Goal: Task Accomplishment & Management: Complete application form

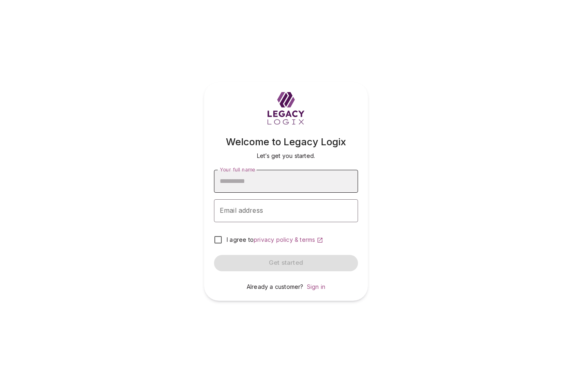
click at [272, 181] on input "Your full name" at bounding box center [286, 181] width 144 height 23
type input "**********"
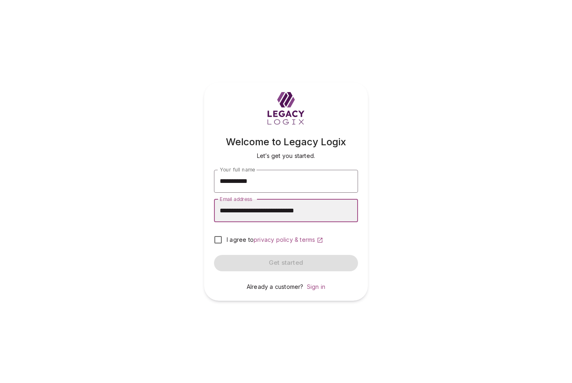
type input "**********"
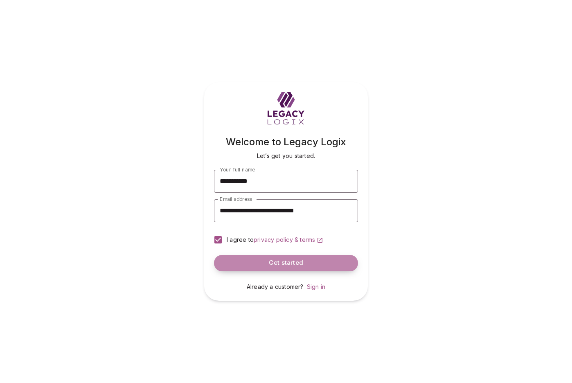
click at [283, 264] on span "Get started" at bounding box center [286, 263] width 34 height 8
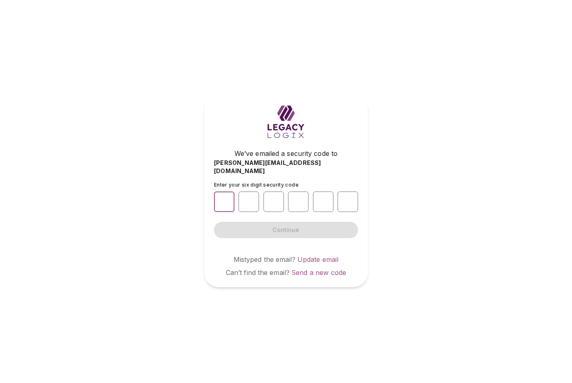
click at [227, 197] on input "number" at bounding box center [224, 201] width 20 height 20
type input "*"
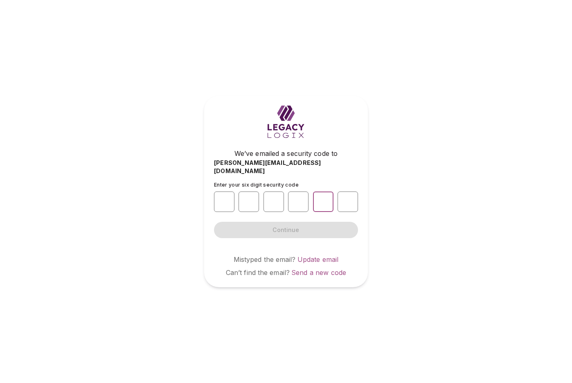
type input "*"
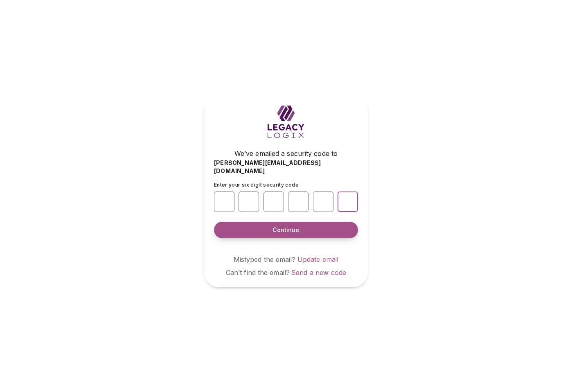
type input "*"
click at [280, 227] on span "Continue" at bounding box center [285, 230] width 27 height 8
click at [296, 226] on span "Continue" at bounding box center [285, 230] width 27 height 8
click at [431, 217] on div "We’ve emailed a security code to david+10132502@legacylogix.com Enter your six …" at bounding box center [286, 191] width 572 height 383
click at [292, 226] on span "Continue" at bounding box center [285, 230] width 27 height 8
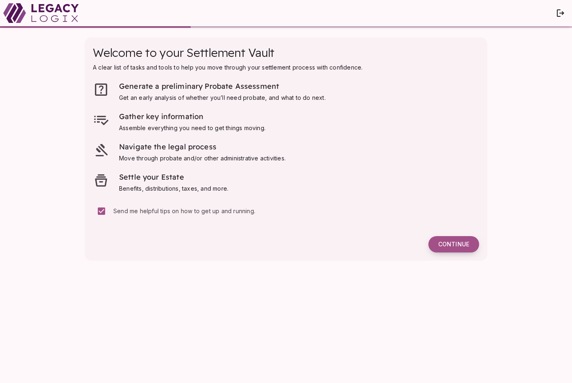
click at [455, 242] on span "Continue" at bounding box center [453, 243] width 31 height 7
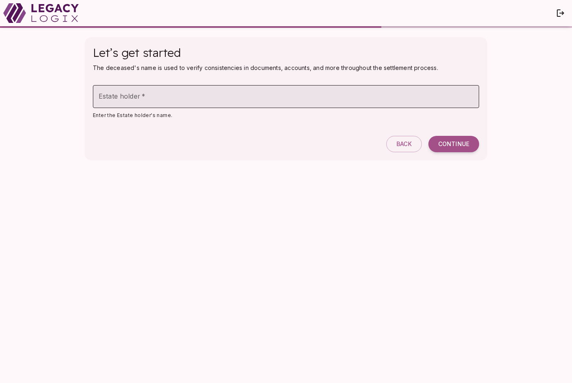
click at [185, 99] on input "Estate holder   *" at bounding box center [286, 96] width 386 height 23
type input "**********"
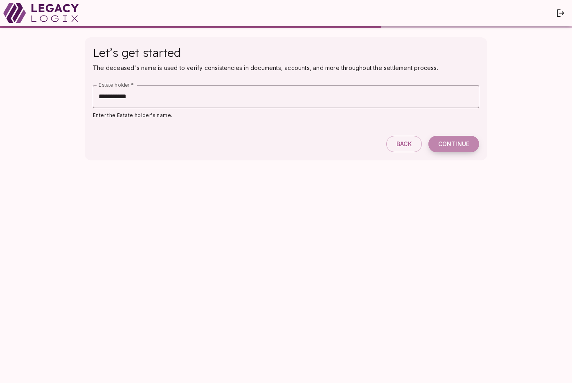
click at [453, 146] on span "Continue" at bounding box center [453, 143] width 31 height 7
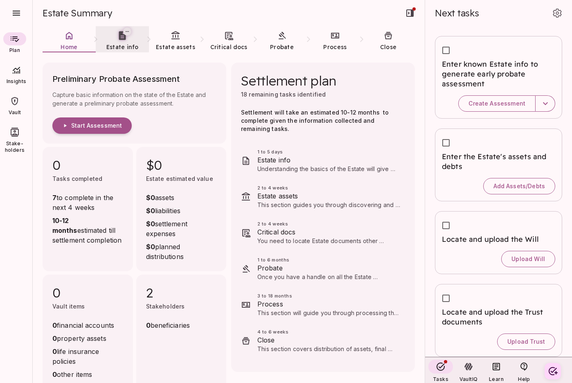
click at [123, 44] on span "Estate info" at bounding box center [122, 46] width 32 height 7
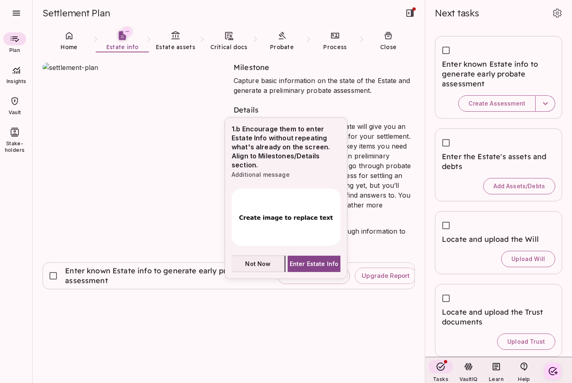
click at [258, 262] on span "Not Now" at bounding box center [257, 263] width 25 height 9
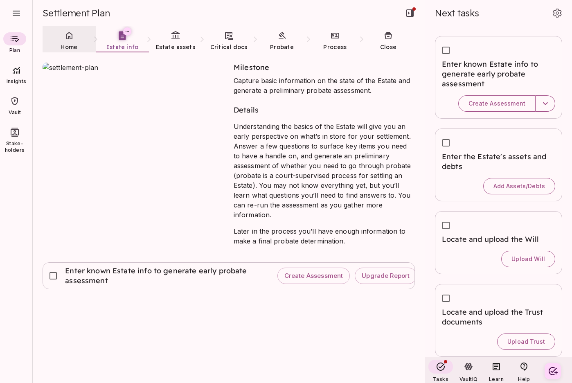
click at [73, 40] on icon at bounding box center [69, 36] width 10 height 10
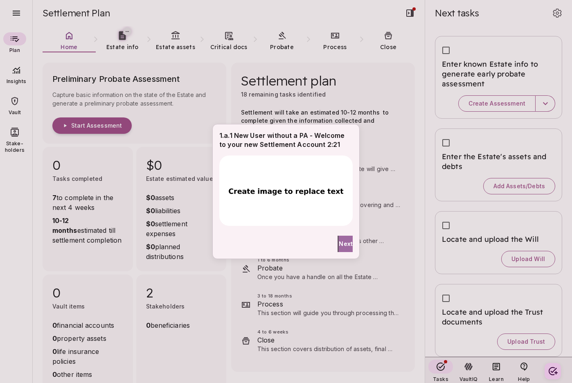
click at [342, 243] on span "Next" at bounding box center [345, 243] width 14 height 9
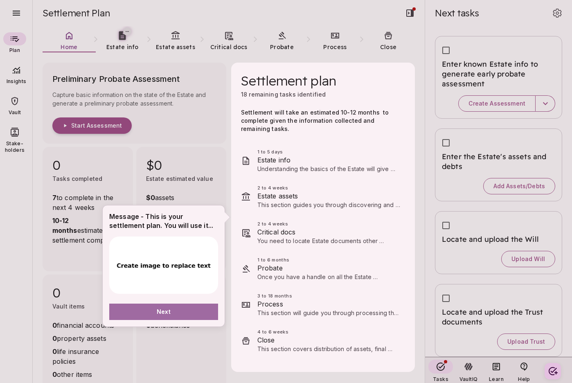
click at [182, 315] on button "Next" at bounding box center [163, 311] width 109 height 16
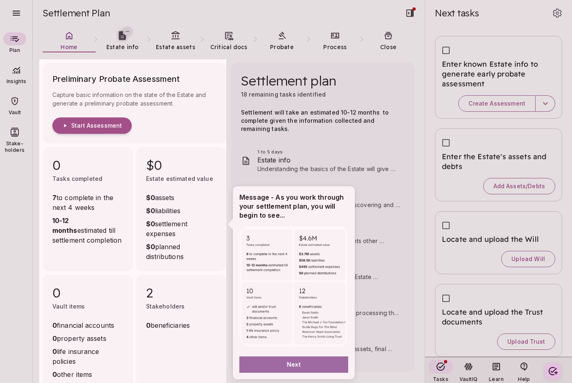
click at [301, 365] on button "Next" at bounding box center [293, 364] width 109 height 16
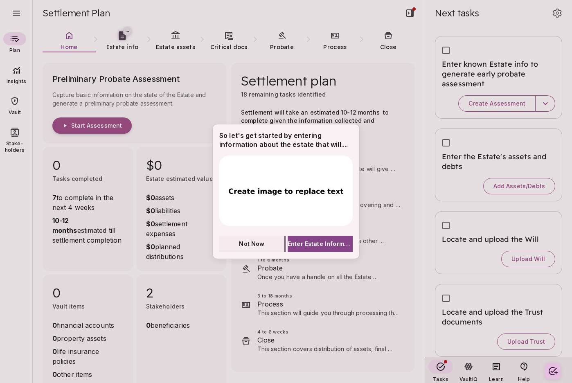
click at [261, 242] on span "Not Now" at bounding box center [251, 243] width 25 height 9
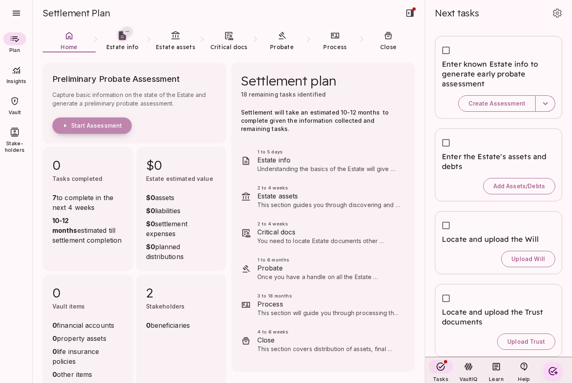
click at [103, 125] on span "Start Assessment" at bounding box center [96, 125] width 51 height 7
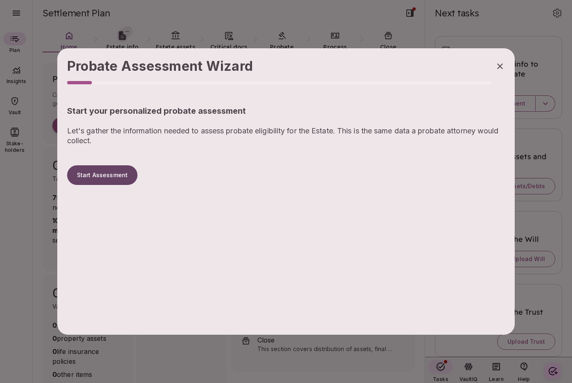
click at [108, 175] on button "Start Assessment" at bounding box center [102, 175] width 70 height 20
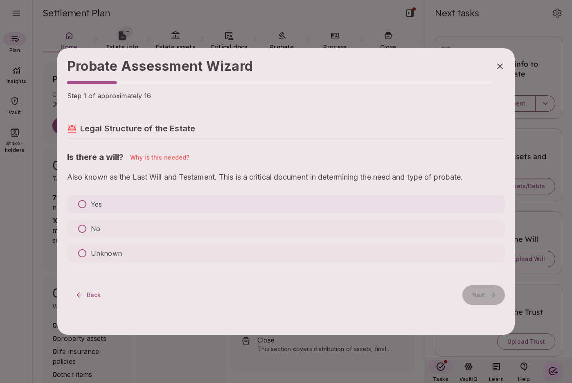
click at [96, 206] on p "Yes" at bounding box center [96, 204] width 11 height 10
click at [96, 226] on p "No" at bounding box center [95, 229] width 9 height 10
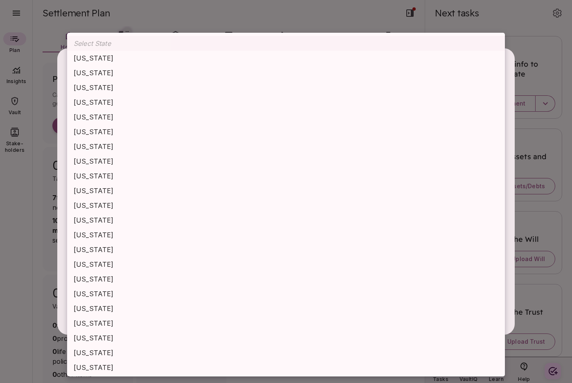
click at [104, 216] on body "Plan Insights Vault Stake-holders Settlement Plan Home Estate info Estate asset…" at bounding box center [286, 191] width 572 height 383
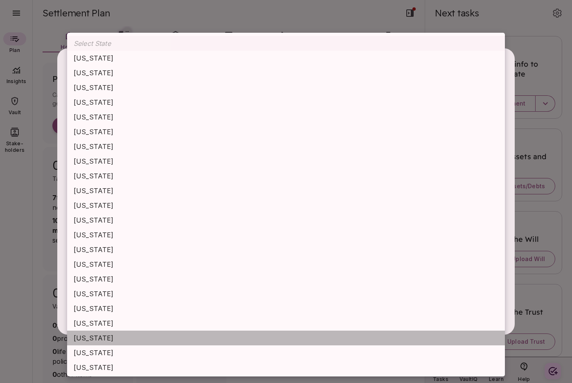
click at [117, 333] on li "[US_STATE]" at bounding box center [285, 337] width 437 height 15
type input "********"
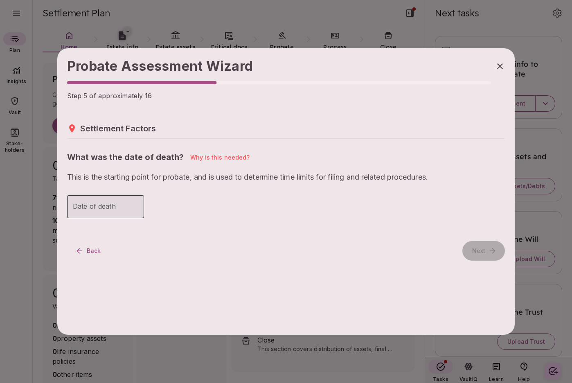
click at [98, 207] on input "Date of death" at bounding box center [105, 206] width 77 height 23
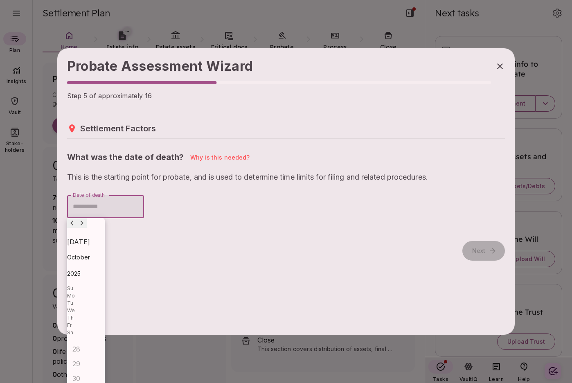
type input "**********"
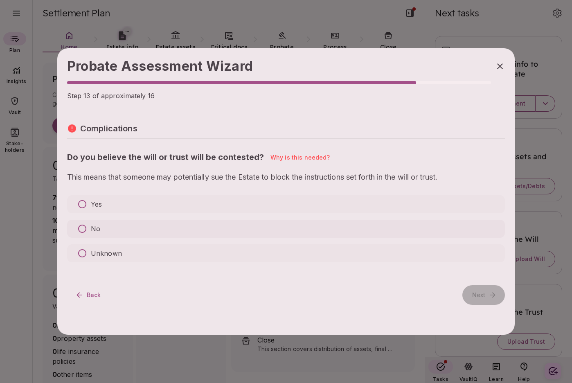
click at [92, 226] on p "No" at bounding box center [95, 229] width 9 height 10
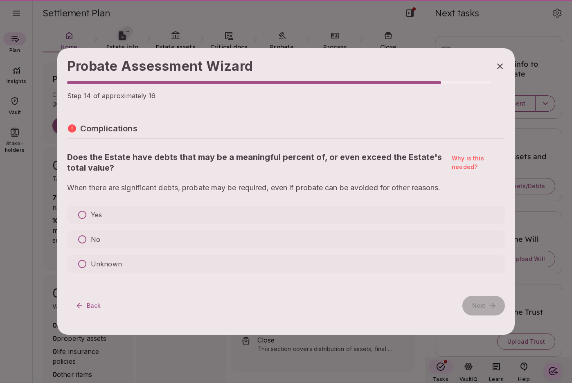
click at [92, 226] on div "Yes No Unknown" at bounding box center [285, 239] width 437 height 67
click at [94, 241] on p "No" at bounding box center [95, 239] width 9 height 10
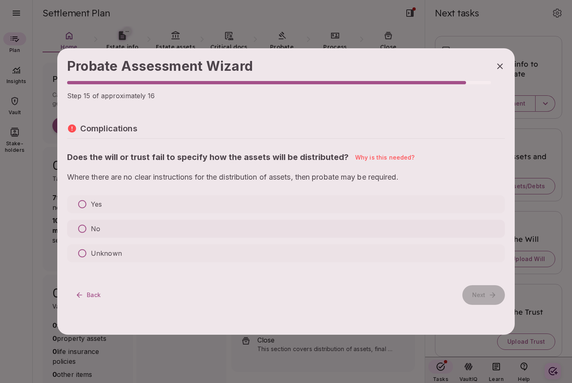
click at [97, 229] on p "No" at bounding box center [95, 229] width 9 height 10
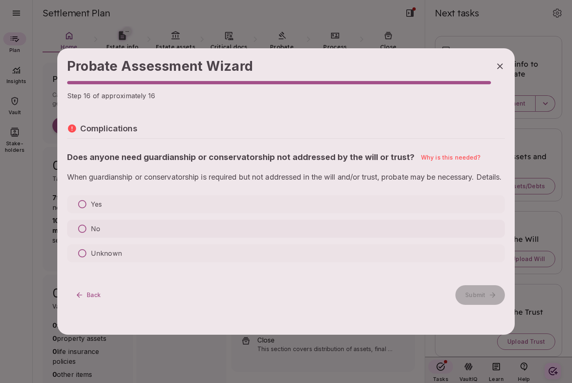
click at [101, 238] on label "No" at bounding box center [285, 229] width 437 height 18
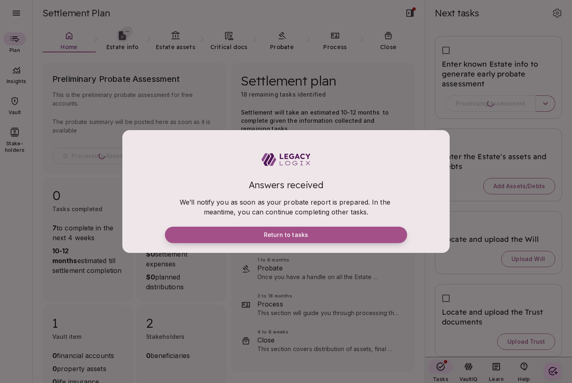
click at [276, 236] on span "Return to tasks" at bounding box center [286, 234] width 44 height 7
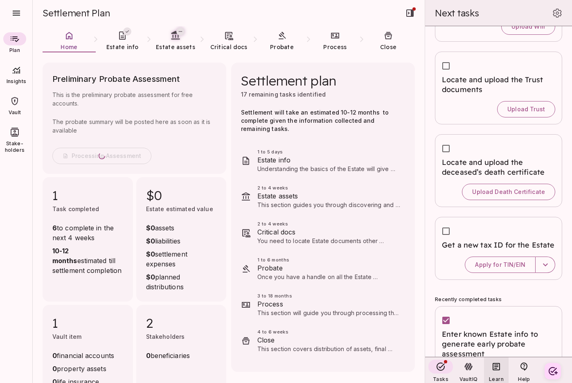
scroll to position [182, 0]
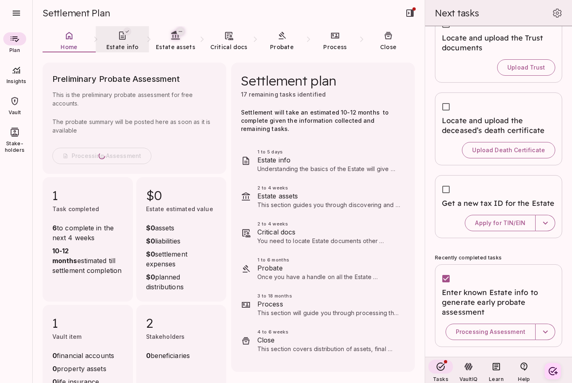
click at [122, 44] on span "Estate info" at bounding box center [122, 46] width 32 height 7
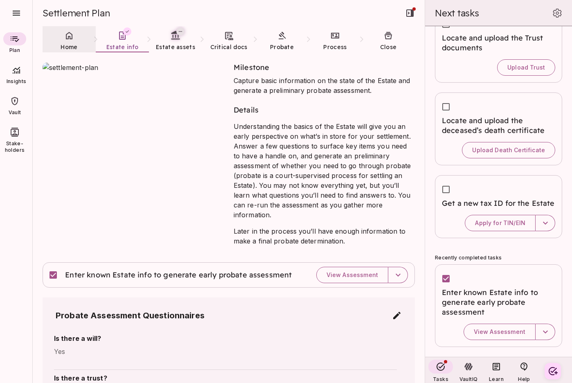
click at [70, 44] on span "Home" at bounding box center [69, 46] width 17 height 7
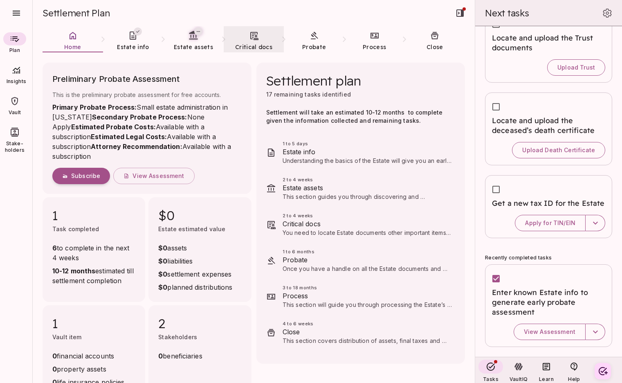
click at [253, 37] on icon at bounding box center [254, 36] width 8 height 8
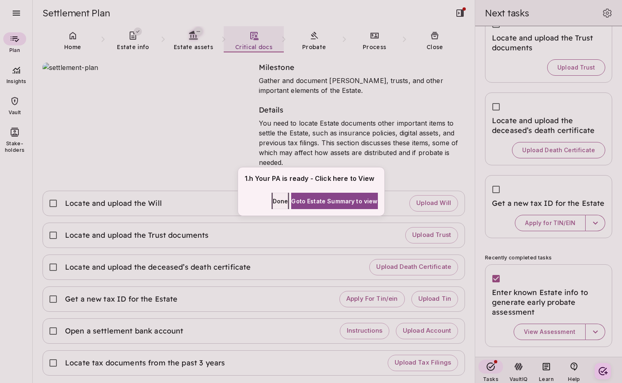
click at [273, 197] on span "Done" at bounding box center [281, 201] width 16 height 9
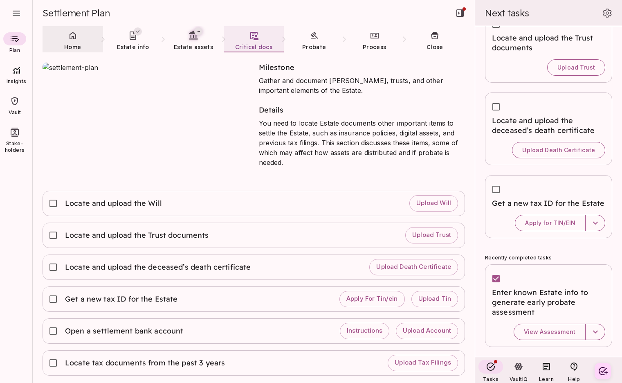
click at [74, 40] on icon at bounding box center [73, 36] width 10 height 10
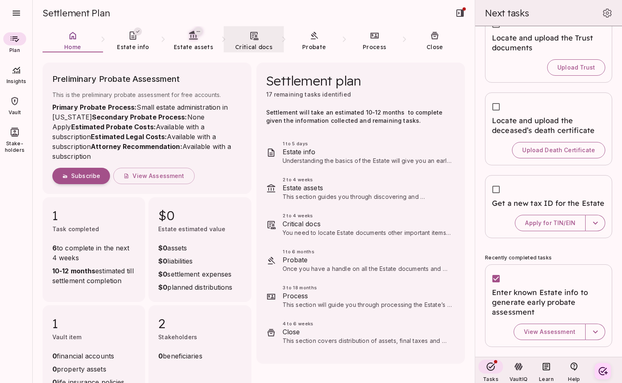
click at [16, 109] on span "Vault" at bounding box center [15, 112] width 13 height 7
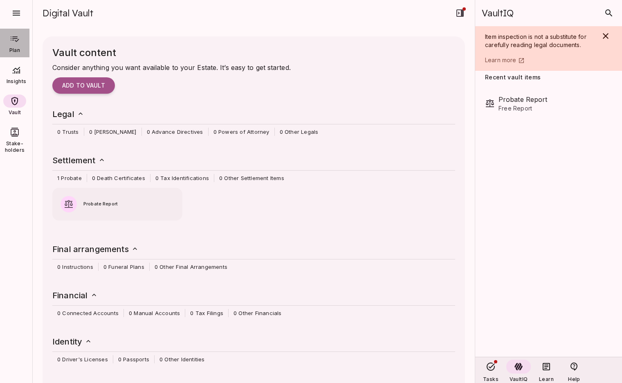
click at [18, 41] on icon at bounding box center [15, 39] width 10 height 10
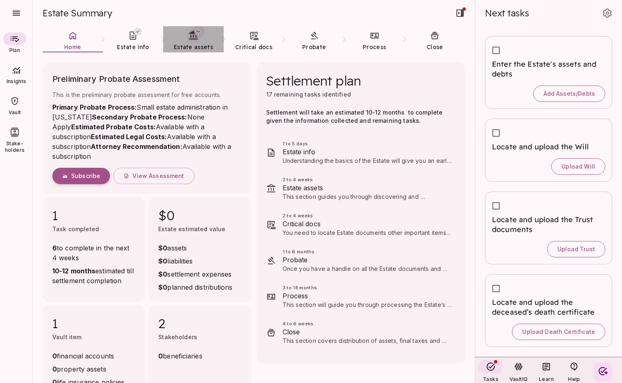
click at [191, 43] on span "Estate assets" at bounding box center [193, 46] width 39 height 7
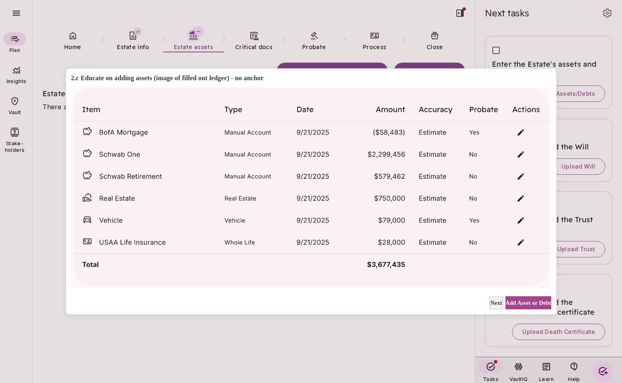
click at [490, 303] on span "Next" at bounding box center [496, 302] width 12 height 9
click at [480, 303] on span "Not Now" at bounding box center [491, 302] width 22 height 9
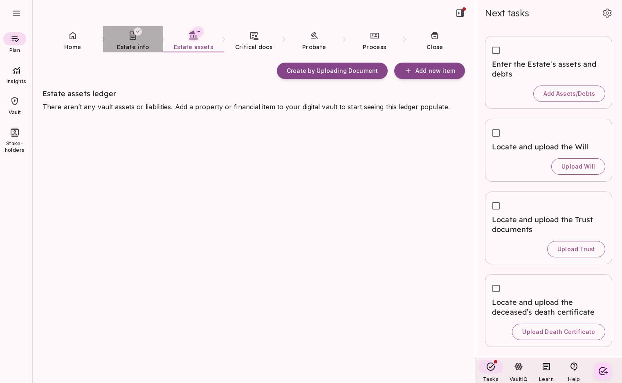
click at [132, 43] on span "Estate info" at bounding box center [133, 46] width 32 height 7
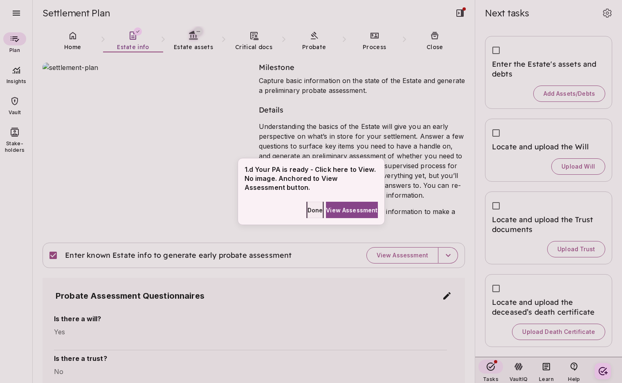
click at [307, 210] on span "Done" at bounding box center [315, 210] width 16 height 9
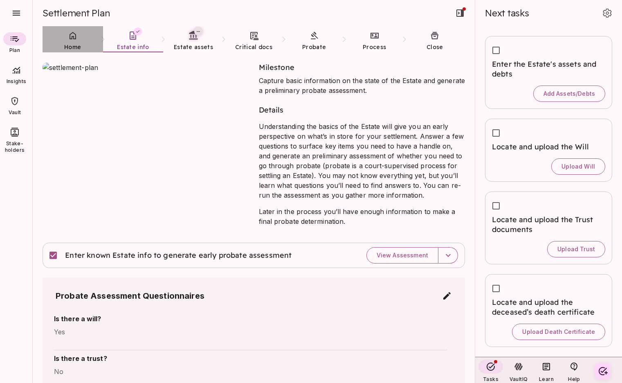
click at [67, 41] on link "Home" at bounding box center [73, 40] width 61 height 29
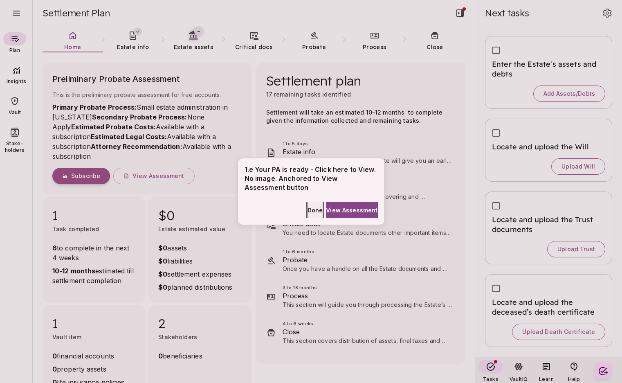
click at [307, 209] on span "Done" at bounding box center [315, 210] width 16 height 9
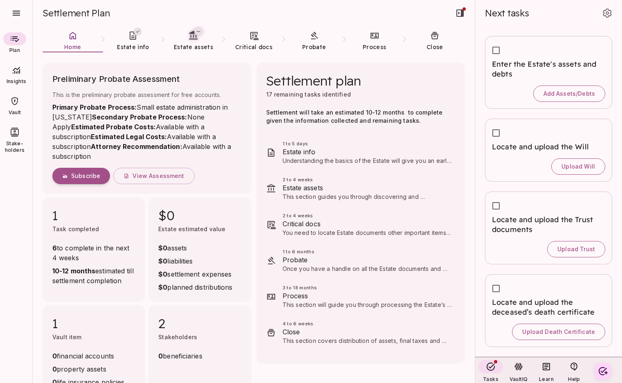
click at [14, 108] on link "Vault" at bounding box center [14, 105] width 29 height 29
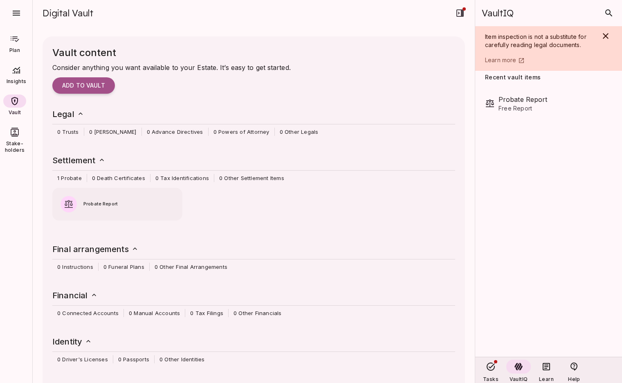
click at [14, 43] on icon at bounding box center [15, 39] width 10 height 10
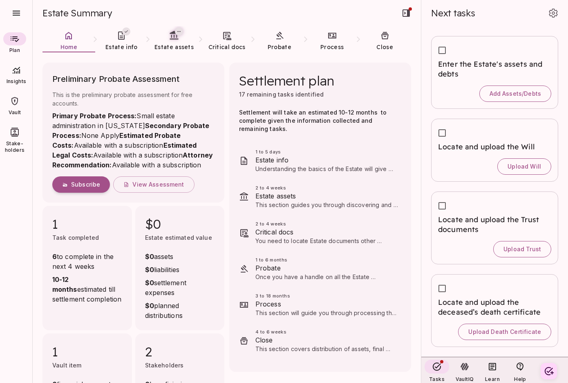
click at [226, 277] on div "Preliminary Probate Assessment This is the preliminary probate assessment for f…" at bounding box center [225, 253] width 374 height 390
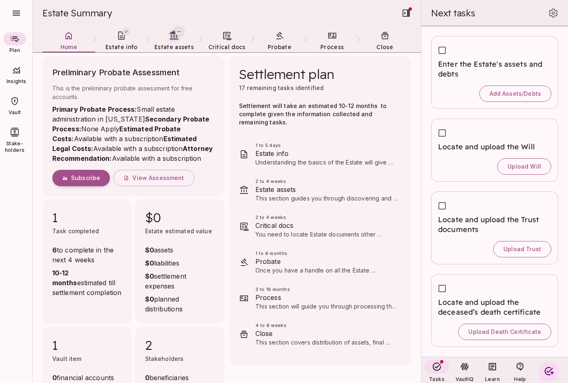
scroll to position [182, 0]
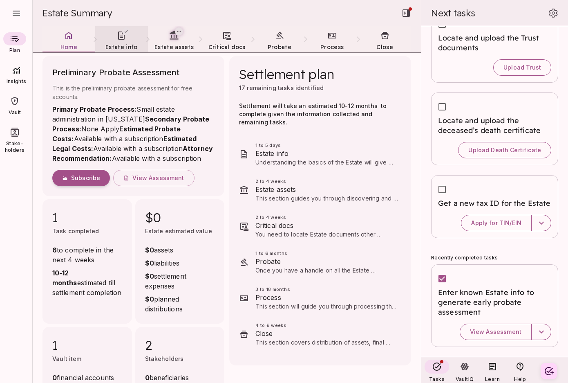
click at [119, 43] on span "Estate info" at bounding box center [121, 46] width 32 height 7
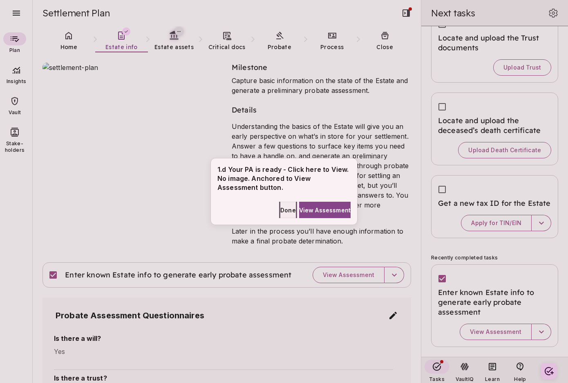
click at [280, 211] on span "Done" at bounding box center [288, 210] width 16 height 9
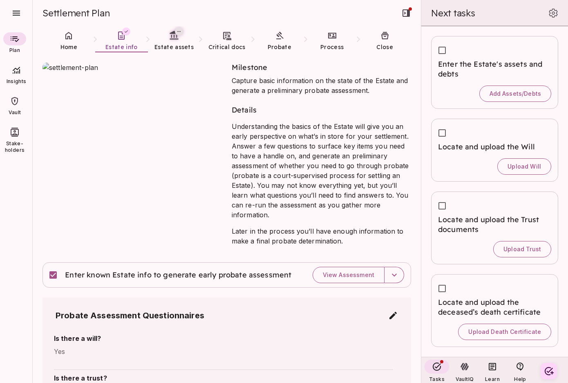
scroll to position [182, 0]
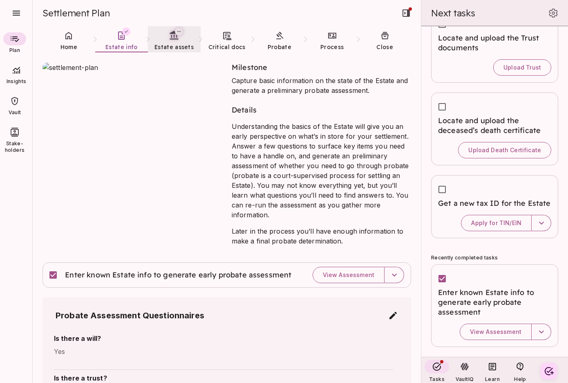
click at [170, 45] on span "Estate assets" at bounding box center [174, 46] width 39 height 7
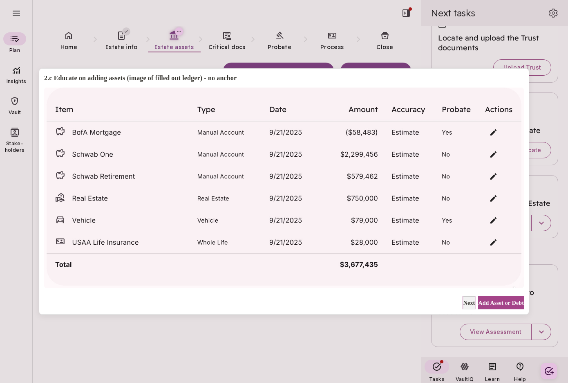
click at [464, 302] on span "Next" at bounding box center [470, 302] width 12 height 9
click at [458, 302] on span "Not Now" at bounding box center [464, 302] width 22 height 9
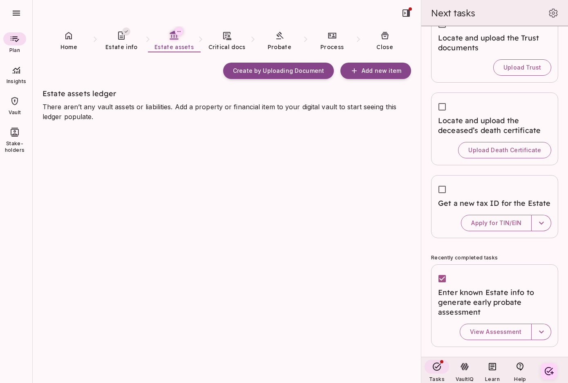
click at [345, 157] on div "Create by Uploading Document Add new item Estate assets ledger There aren’t any…" at bounding box center [232, 218] width 379 height 330
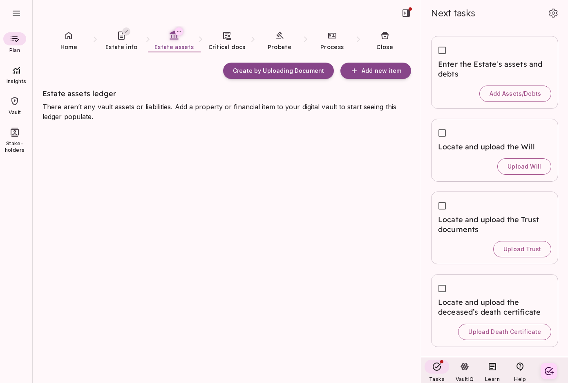
click at [197, 79] on div "Create by Uploading Document Add new item Estate assets ledger There aren’t any…" at bounding box center [227, 95] width 369 height 65
click at [361, 84] on div "Create by Uploading Document Add new item Estate assets ledger There aren’t any…" at bounding box center [227, 95] width 369 height 65
click at [299, 176] on div "Create by Uploading Document Add new item Estate assets ledger There aren’t any…" at bounding box center [232, 218] width 379 height 330
click at [297, 150] on div "Create by Uploading Document Add new item Estate assets ledger There aren’t any…" at bounding box center [232, 218] width 379 height 330
click at [374, 69] on span "Add new item" at bounding box center [382, 70] width 40 height 7
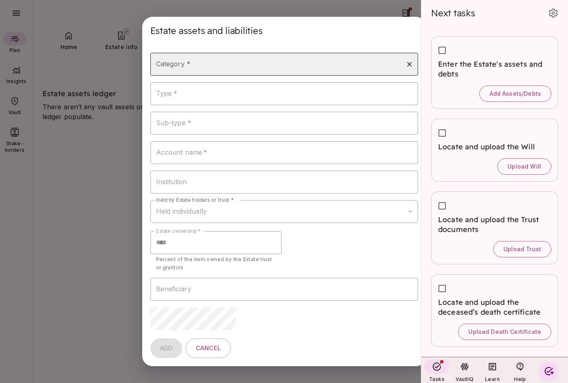
click at [232, 61] on input "Category *" at bounding box center [278, 64] width 248 height 16
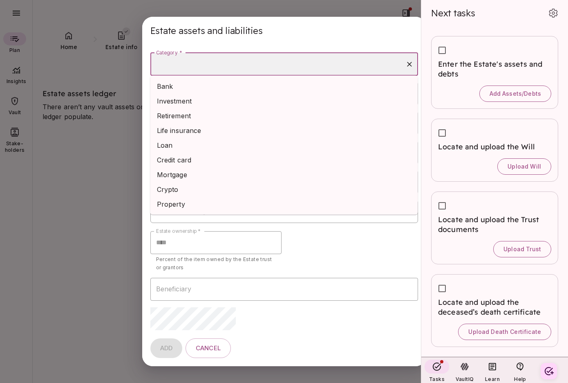
click at [227, 87] on li "Bank" at bounding box center [284, 86] width 268 height 15
type input "****"
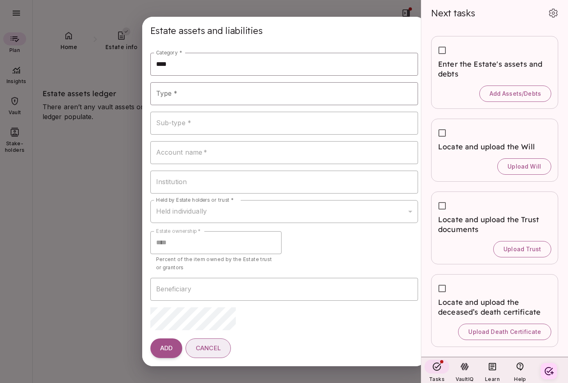
click at [215, 346] on span "Cancel" at bounding box center [208, 348] width 25 height 8
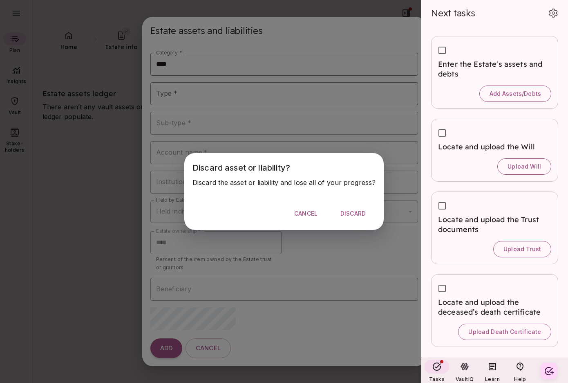
click at [347, 214] on span "Discard" at bounding box center [353, 213] width 25 height 7
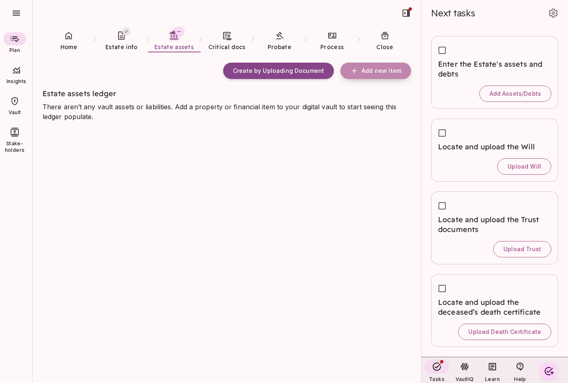
click at [377, 72] on span "Add new item" at bounding box center [382, 70] width 40 height 7
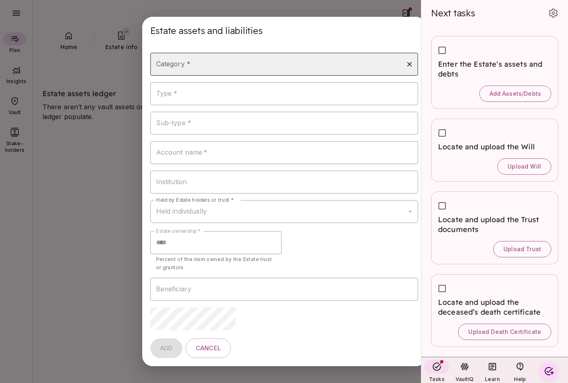
click at [239, 68] on input "Category *" at bounding box center [278, 64] width 248 height 16
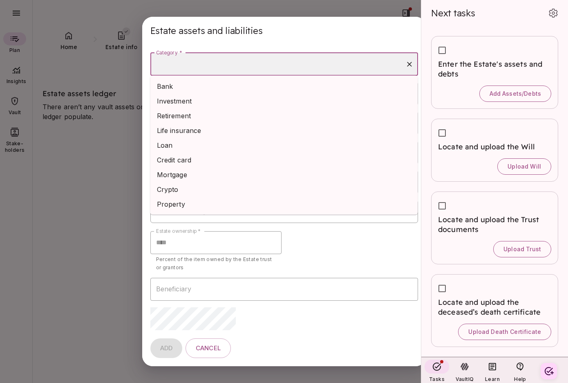
click at [227, 85] on li "Bank" at bounding box center [284, 86] width 268 height 15
type input "****"
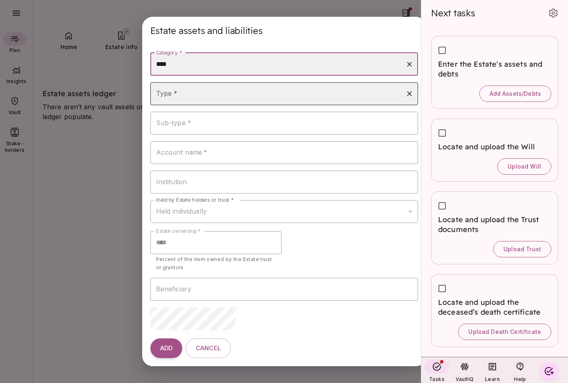
click at [217, 93] on input "Type *" at bounding box center [278, 94] width 248 height 16
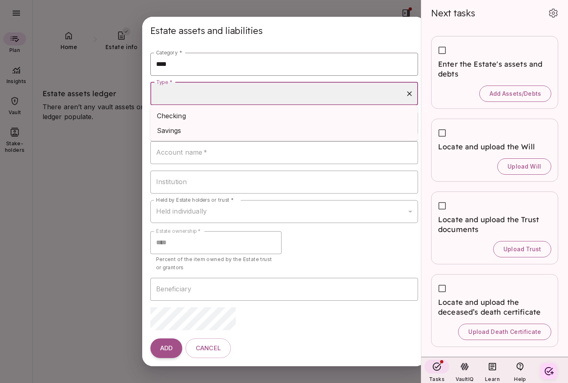
click at [215, 114] on li "Checking" at bounding box center [284, 115] width 268 height 15
type input "********"
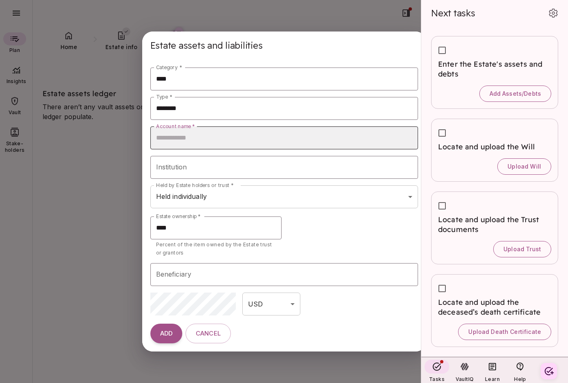
click at [217, 145] on input "Account name   *" at bounding box center [284, 137] width 268 height 23
type input "********"
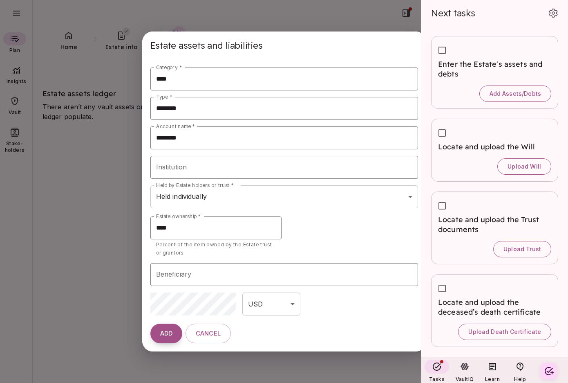
click at [168, 335] on span "ADD" at bounding box center [166, 333] width 12 height 8
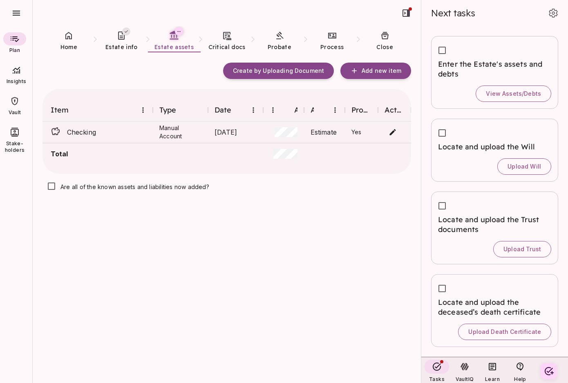
click at [251, 194] on div "Are all of the known assets and liabilities now added?" at bounding box center [227, 187] width 369 height 20
click at [365, 234] on div "Create by Uploading Document Add new item Item Type Date Amount Accuracy Probat…" at bounding box center [232, 218] width 379 height 330
click at [16, 11] on icon "button" at bounding box center [16, 13] width 10 height 10
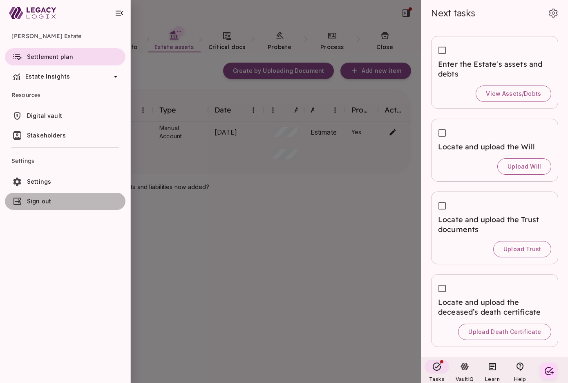
click at [55, 198] on span "Sign out" at bounding box center [74, 201] width 95 height 8
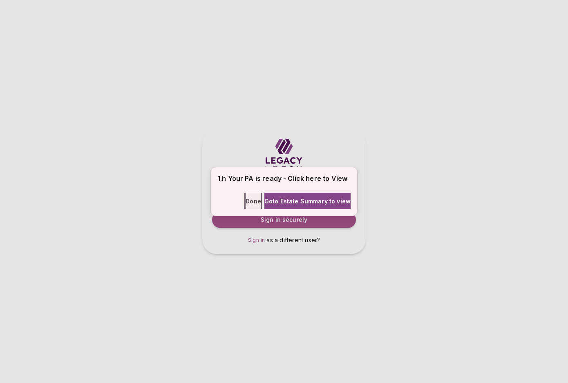
click at [246, 202] on span "Done" at bounding box center [254, 201] width 16 height 9
